Goal: Browse casually

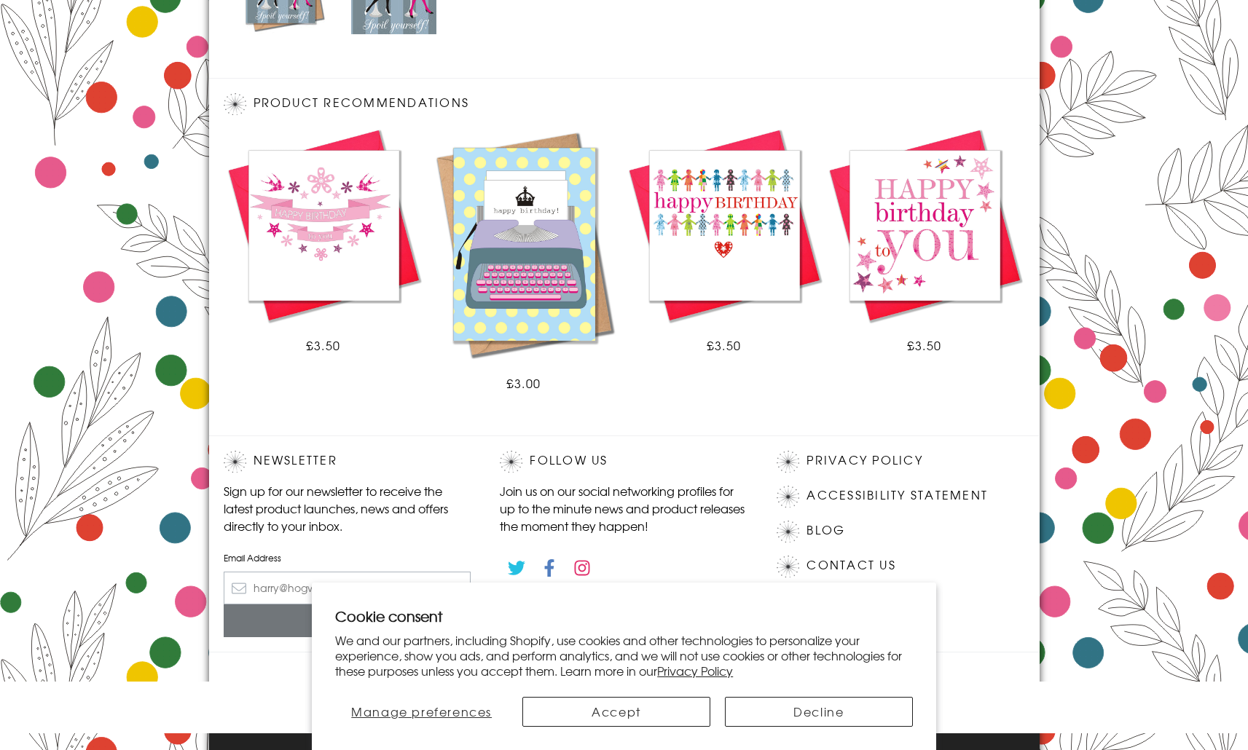
scroll to position [808, 0]
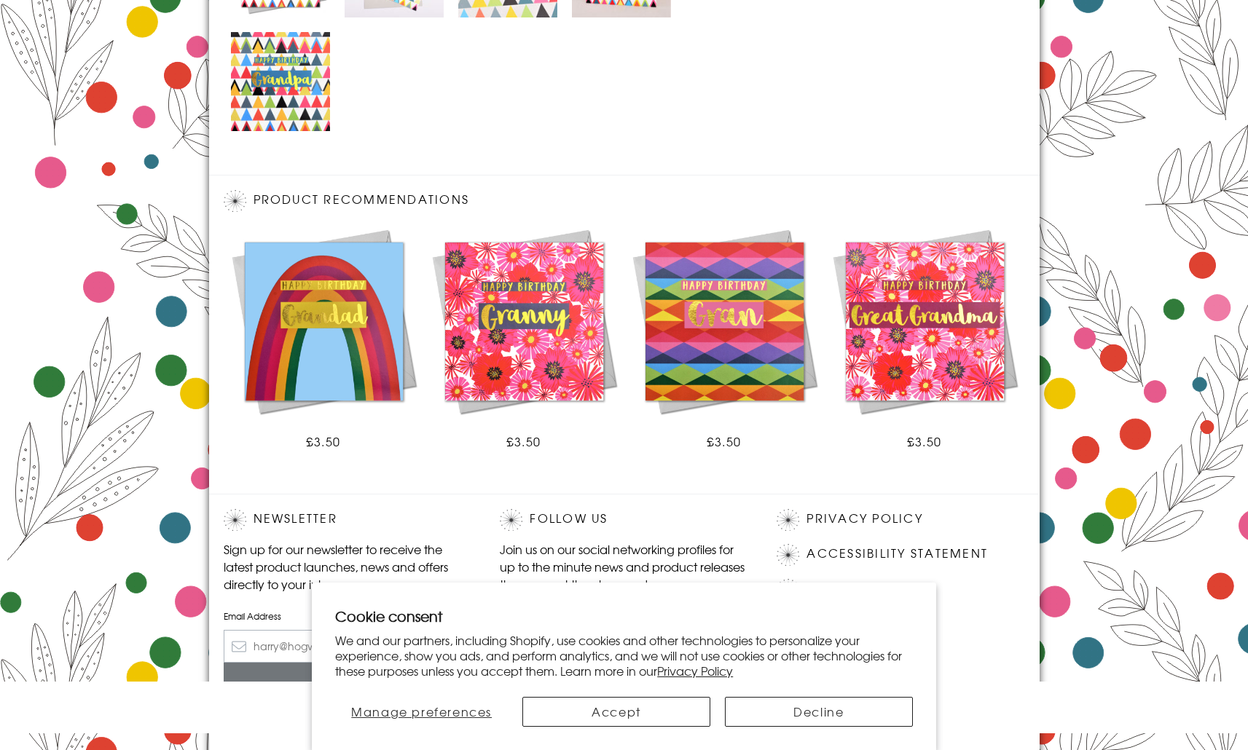
scroll to position [867, 0]
